Goal: Information Seeking & Learning: Learn about a topic

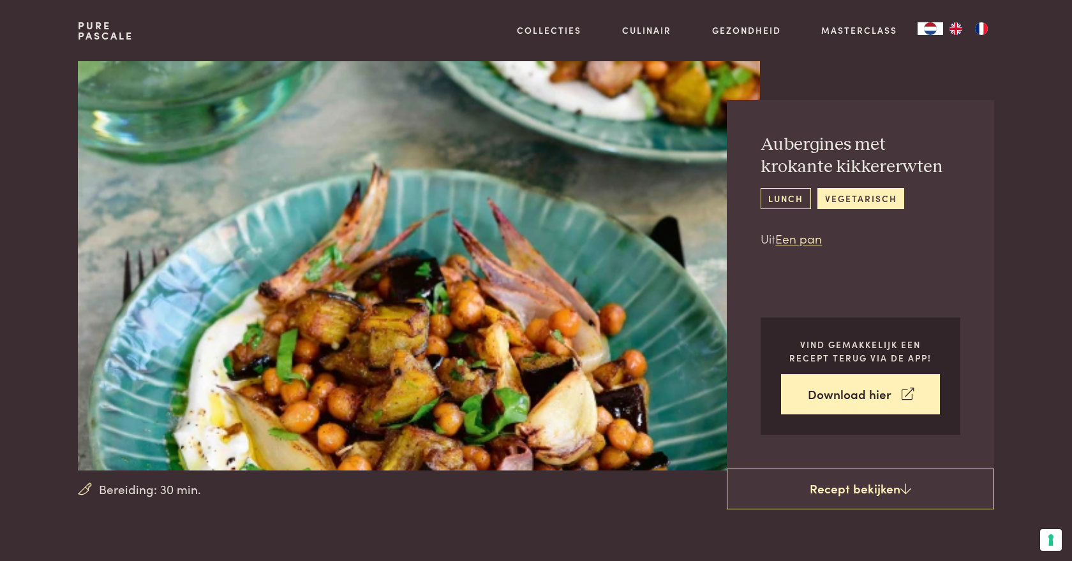
click at [782, 202] on link "lunch" at bounding box center [785, 198] width 50 height 21
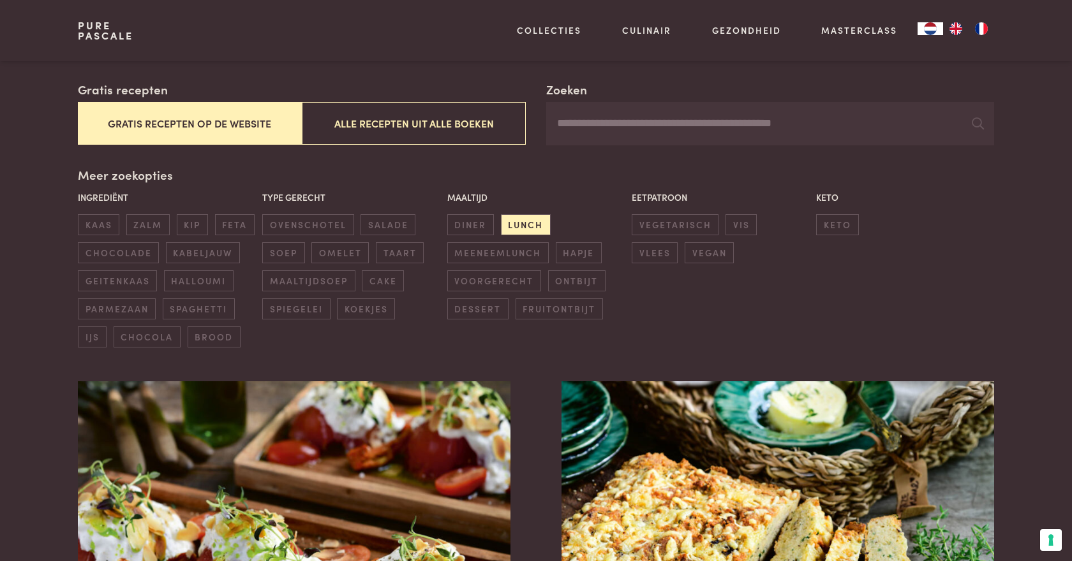
scroll to position [213, 0]
click at [450, 484] on img at bounding box center [294, 508] width 433 height 255
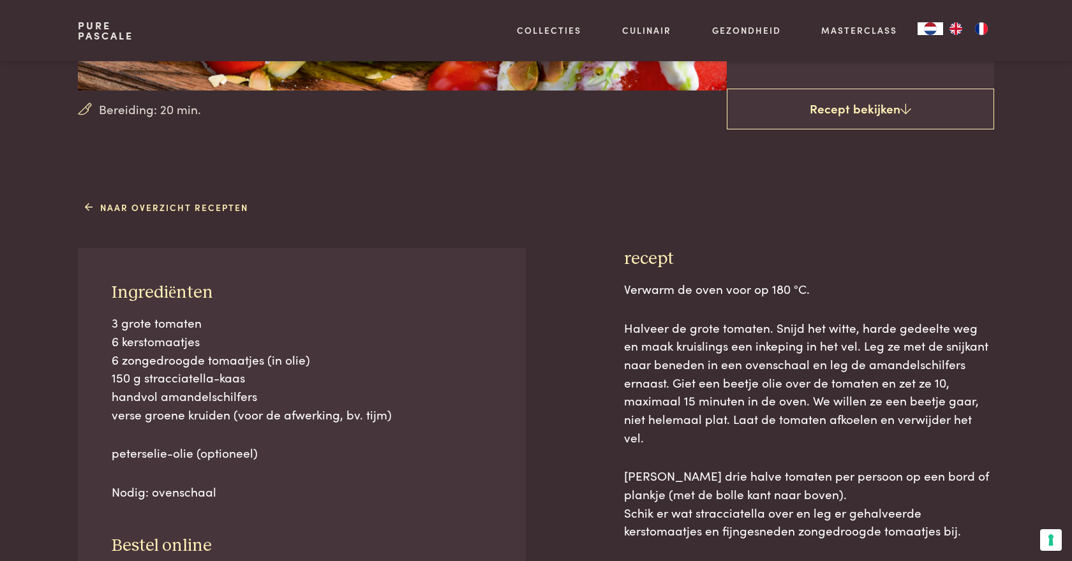
scroll to position [392, 0]
